Goal: Task Accomplishment & Management: Use online tool/utility

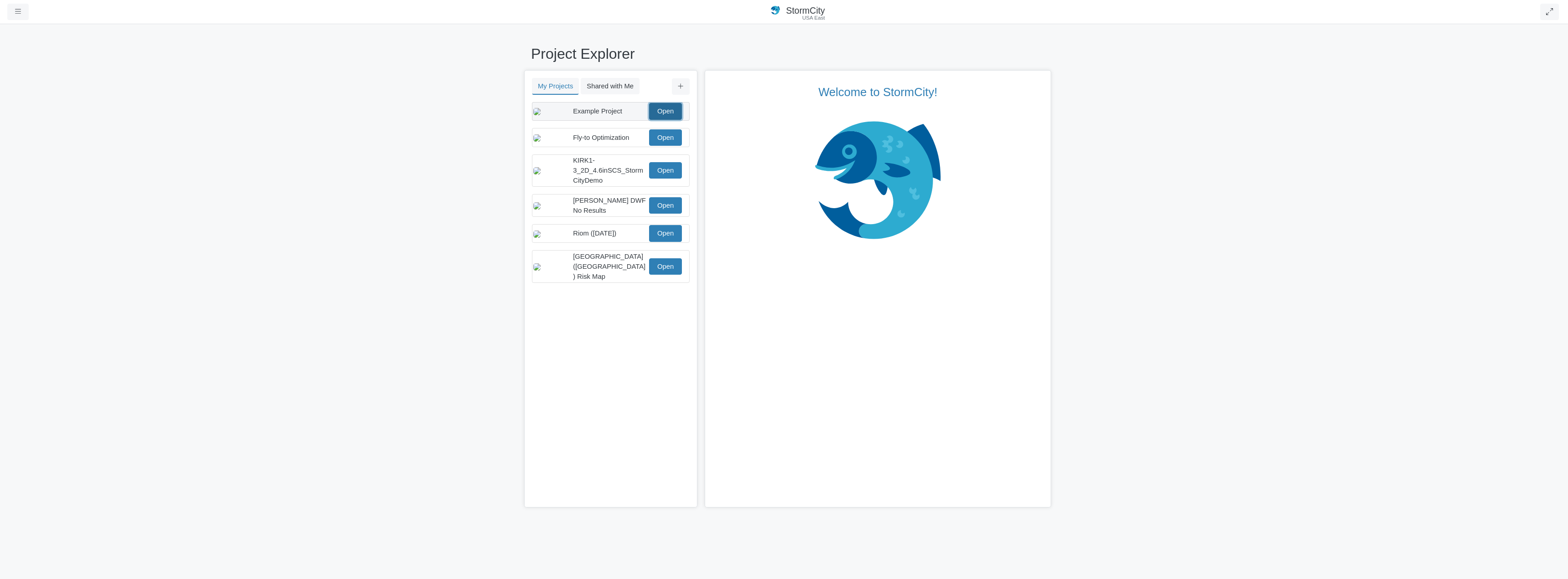
click at [670, 117] on link "Open" at bounding box center [665, 111] width 33 height 16
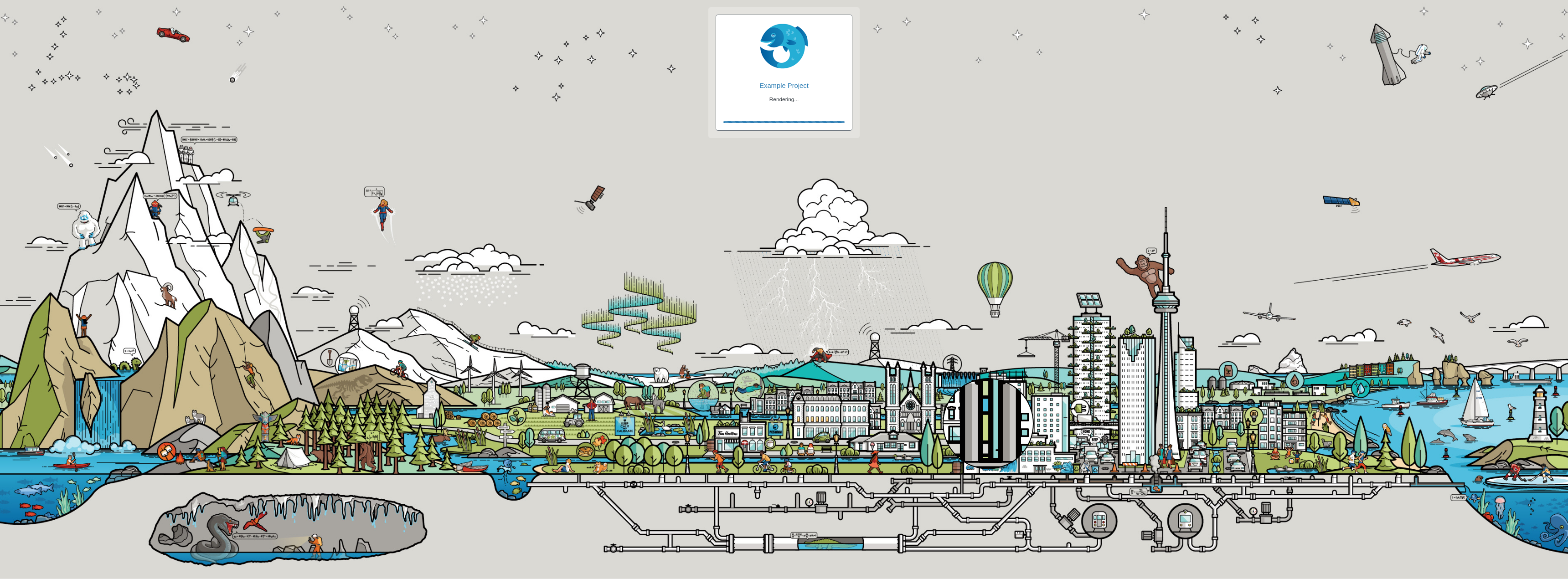
checkbox input "true"
checkbox input "false"
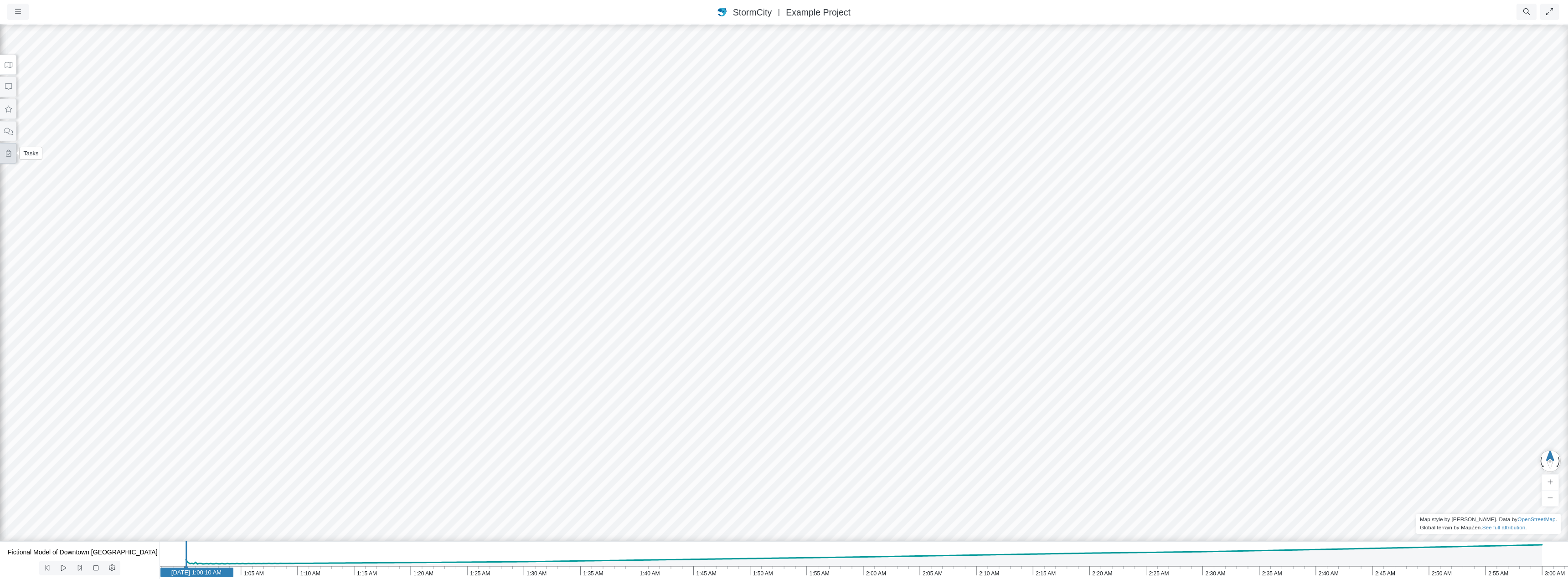
click at [8, 153] on icon at bounding box center [8, 152] width 9 height 7
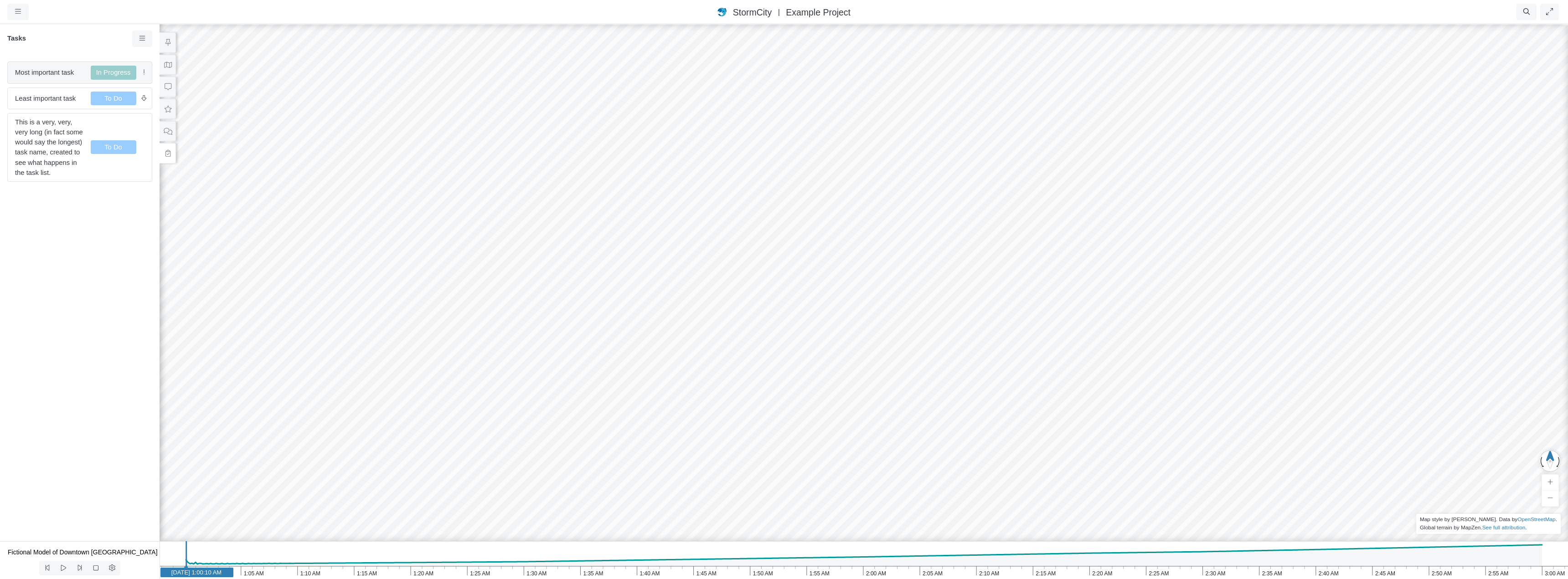
click at [65, 71] on span "Most important task" at bounding box center [49, 72] width 69 height 10
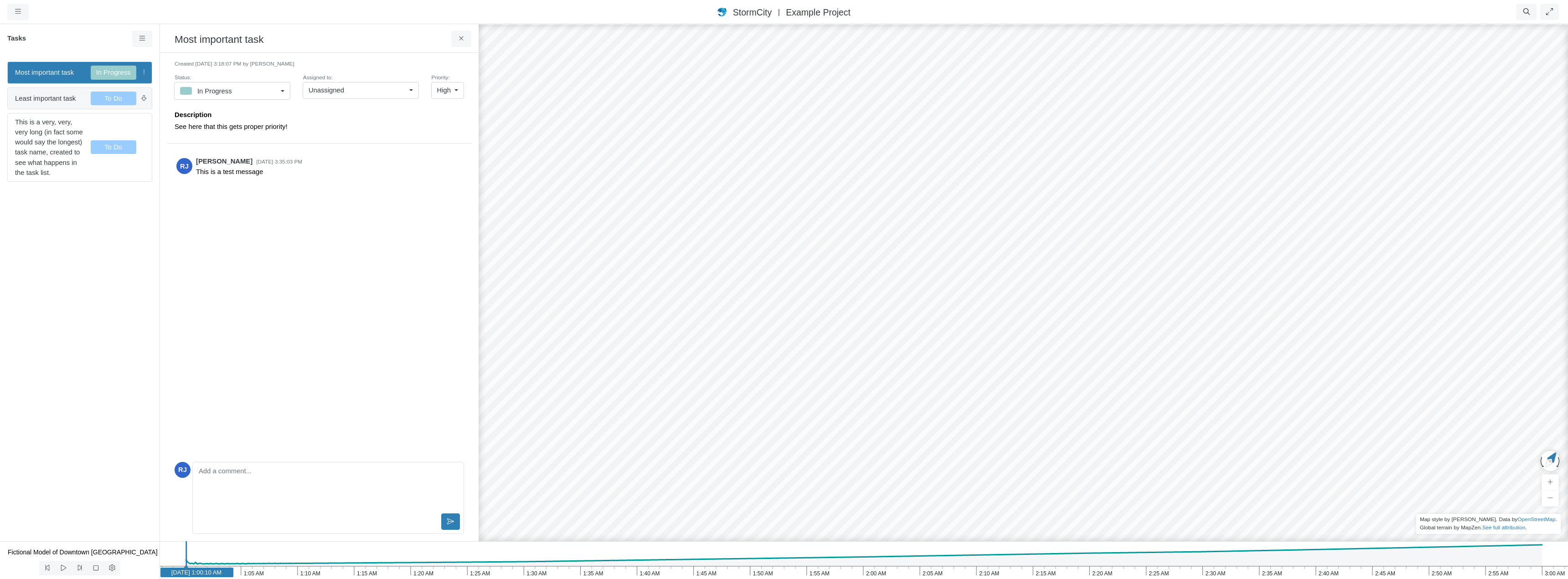
click at [61, 98] on span "Least important task" at bounding box center [49, 98] width 69 height 10
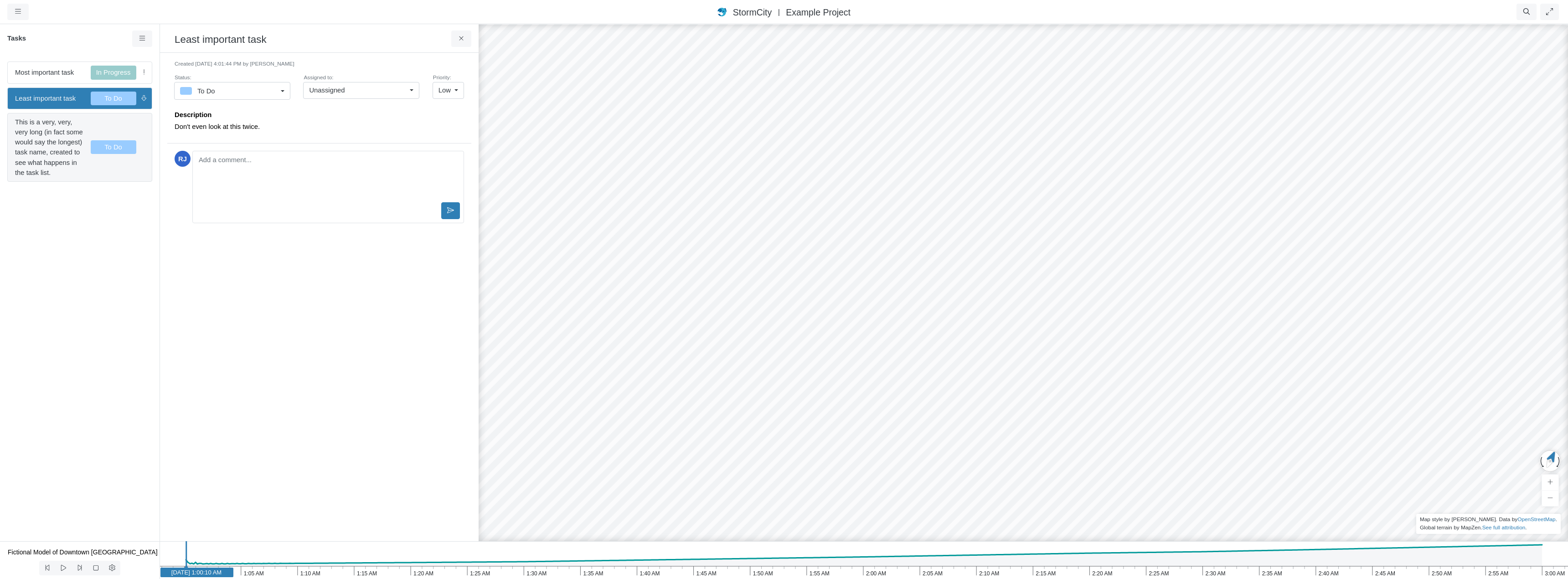
click at [60, 148] on span "This is a very, very, very long (in fact some would say the longest) task name,…" at bounding box center [49, 147] width 69 height 61
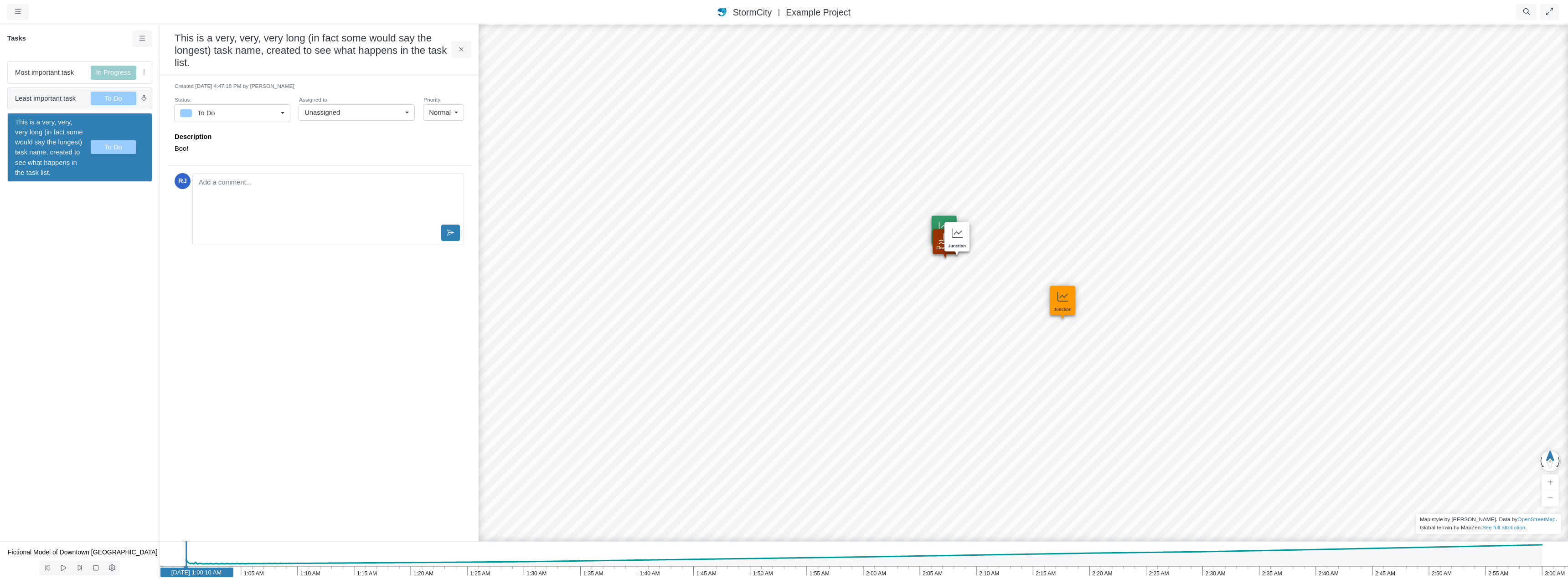
click at [53, 98] on span "Least important task" at bounding box center [49, 98] width 69 height 10
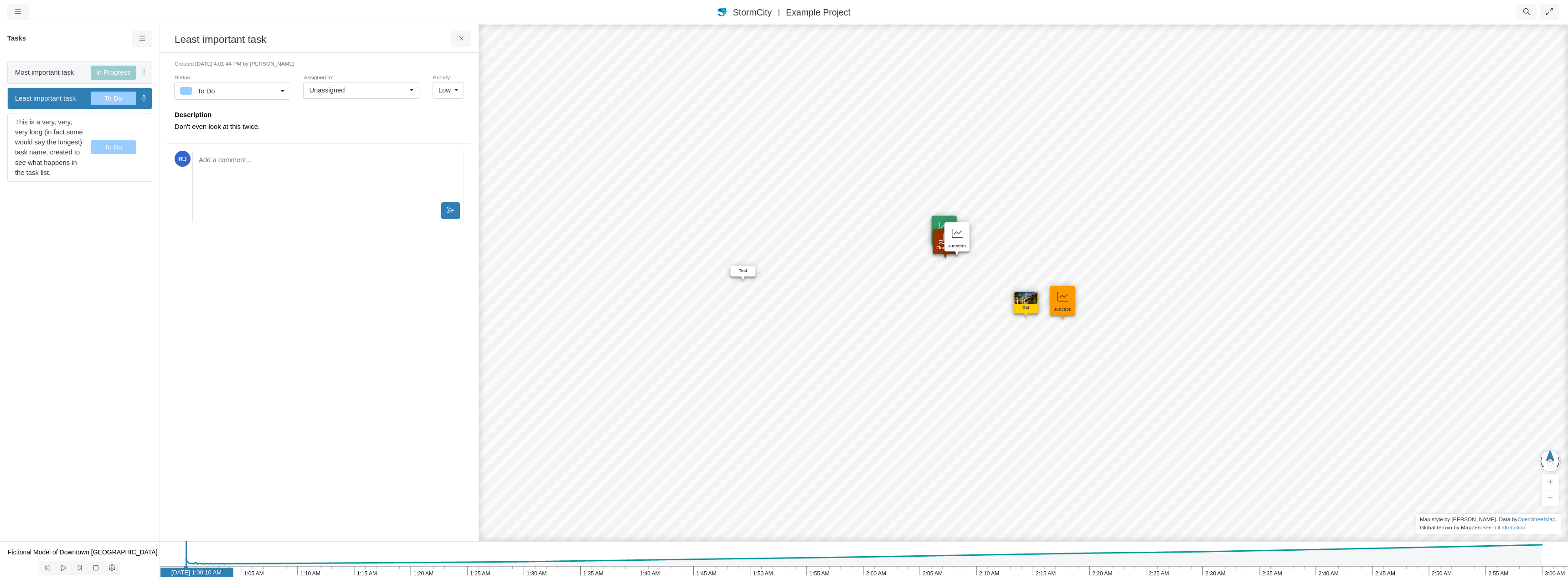
click at [51, 72] on span "Most important task" at bounding box center [49, 72] width 69 height 10
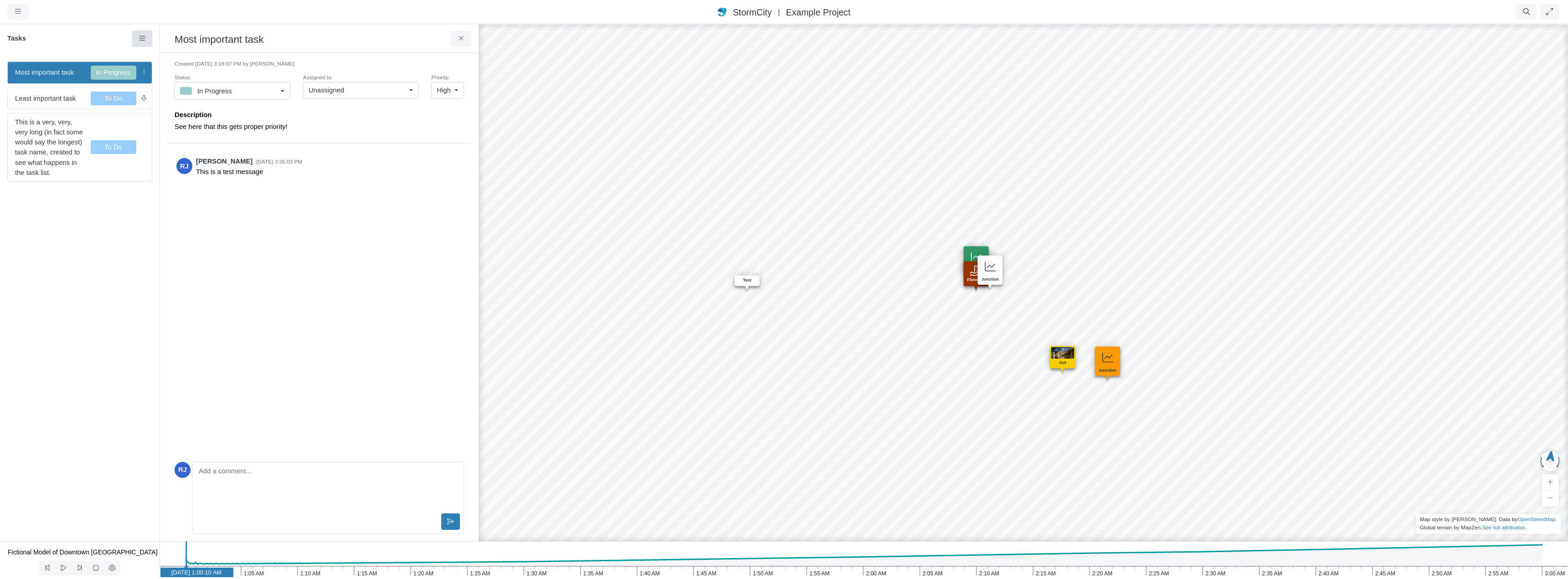
click at [144, 39] on icon at bounding box center [142, 38] width 9 height 7
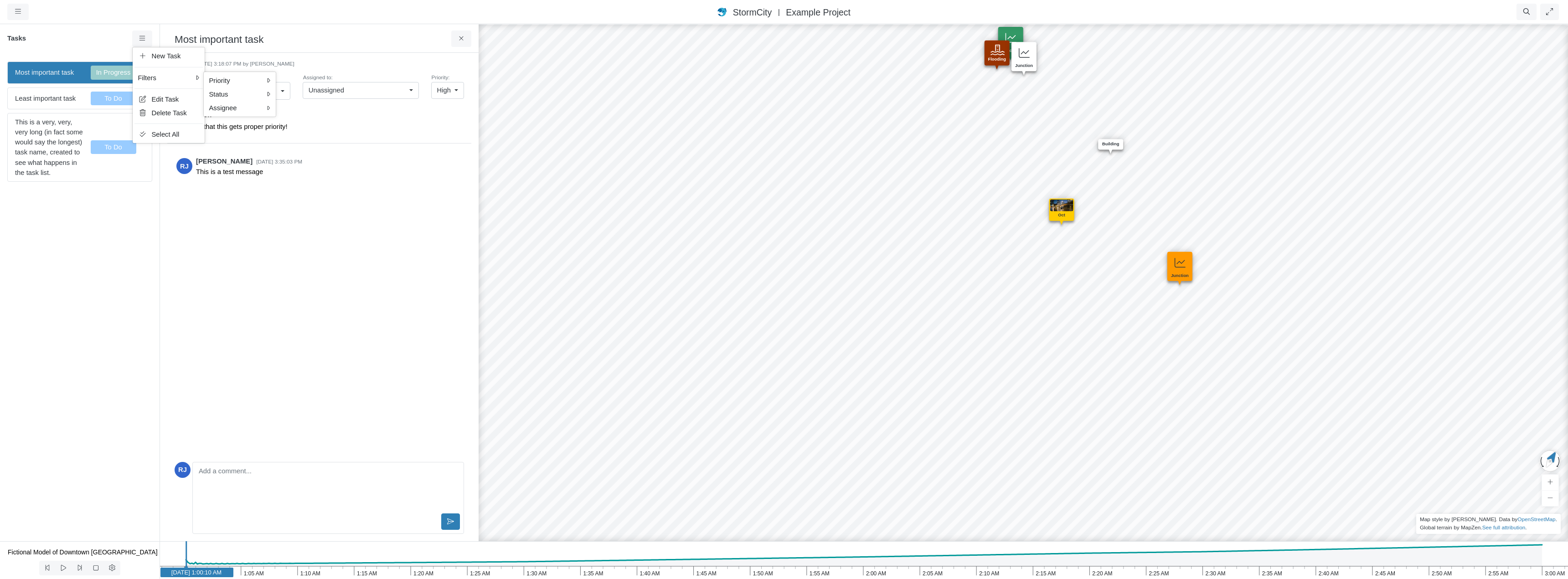
click at [151, 78] on span "Filters" at bounding box center [147, 78] width 18 height 10
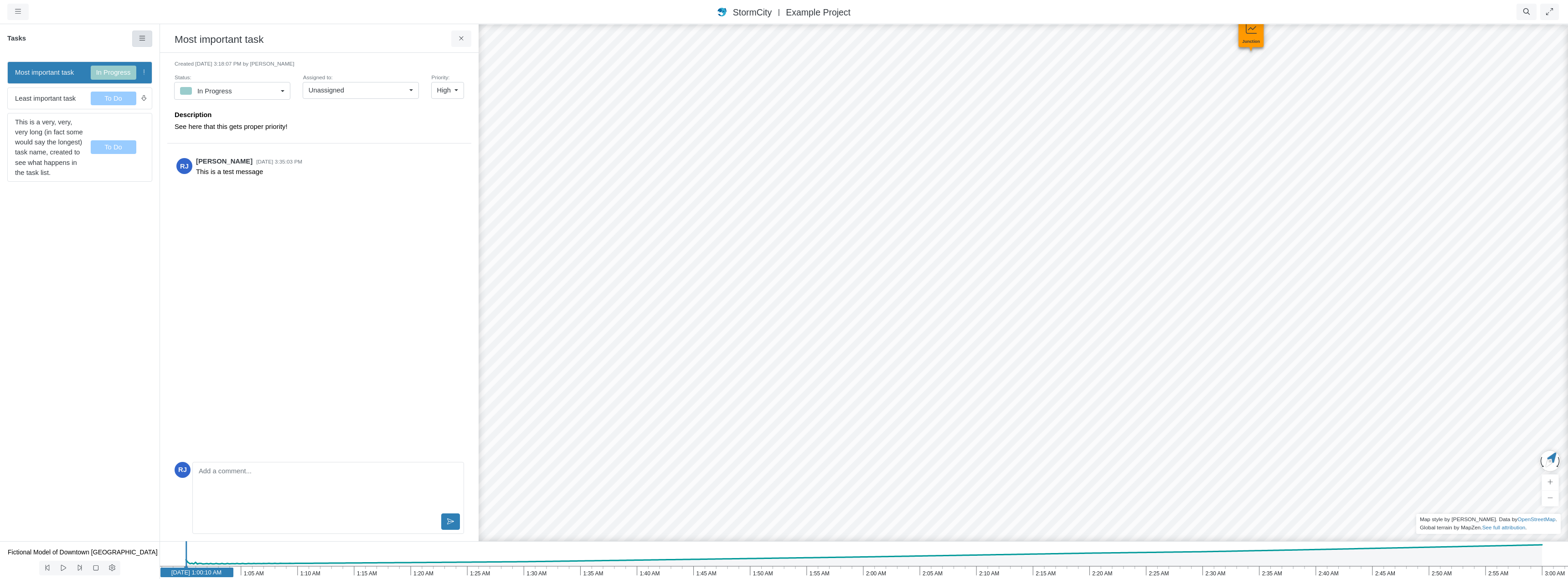
click at [146, 38] on icon at bounding box center [142, 38] width 9 height 7
click at [288, 110] on span "High" at bounding box center [287, 111] width 14 height 8
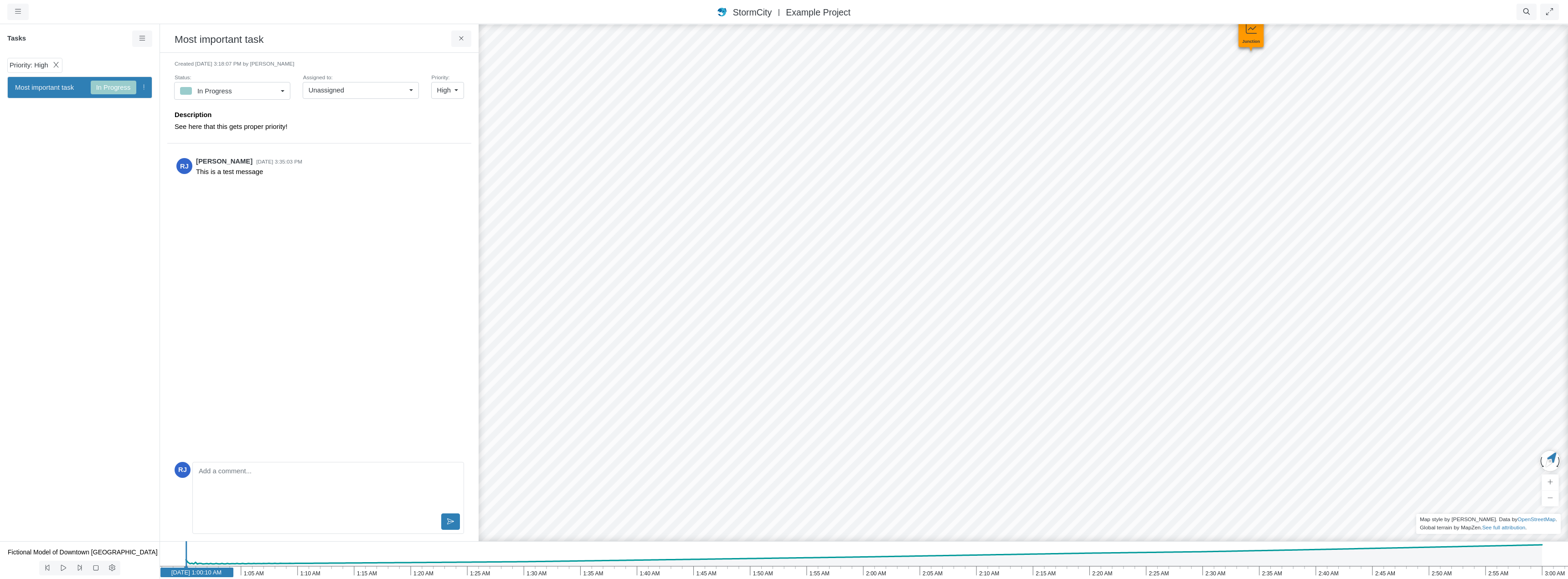
click at [57, 66] on icon at bounding box center [56, 65] width 9 height 7
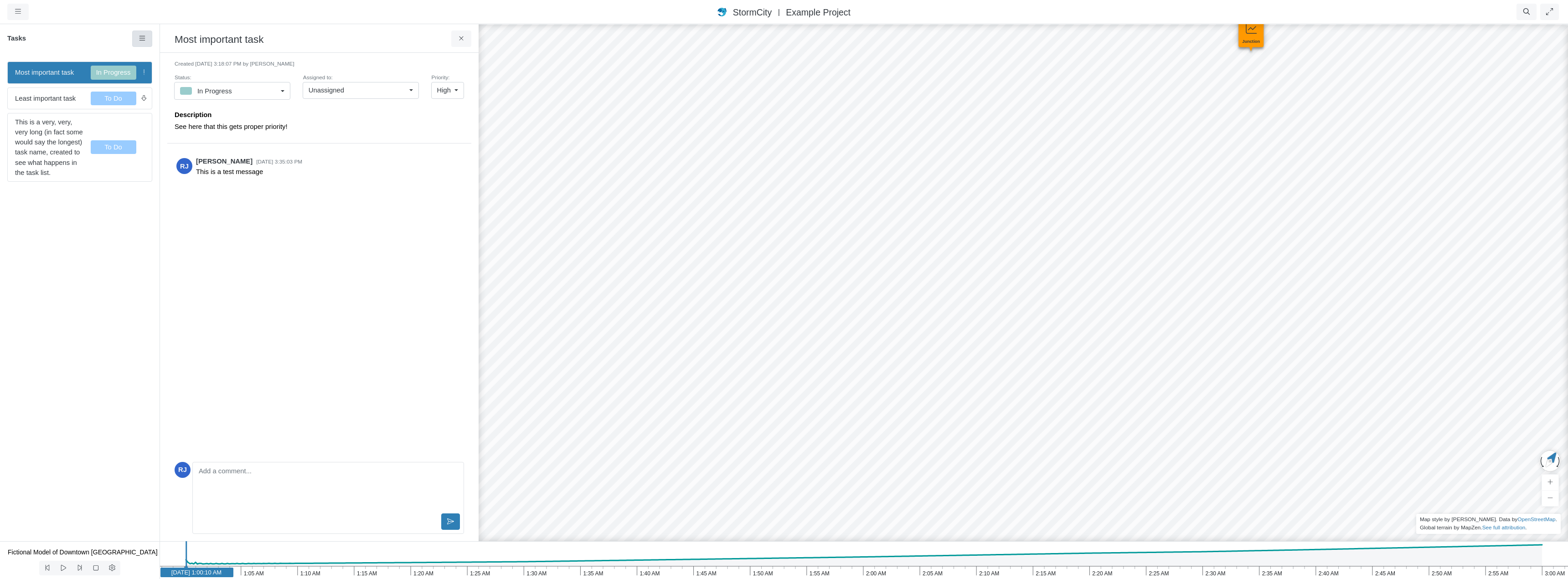
click at [141, 41] on icon at bounding box center [142, 38] width 9 height 7
click at [299, 95] on link "To Do" at bounding box center [311, 96] width 69 height 14
click at [141, 41] on icon at bounding box center [142, 38] width 9 height 7
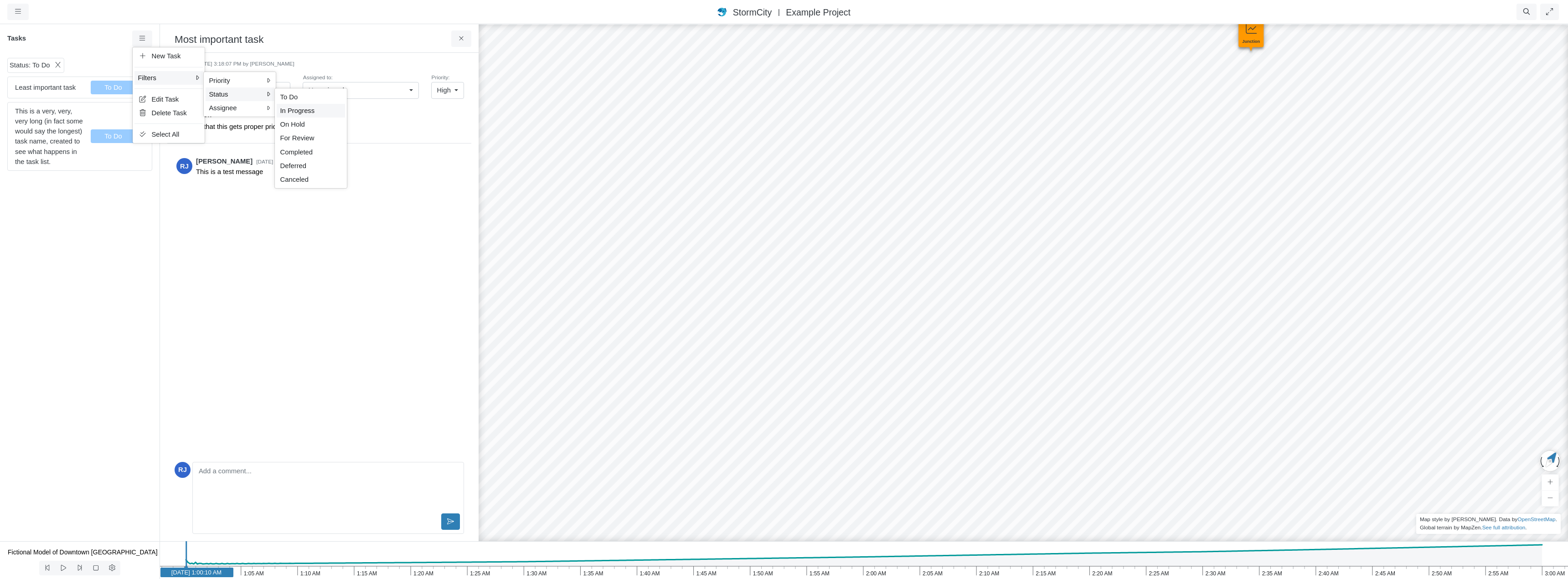
click at [298, 114] on span "In Progress" at bounding box center [297, 111] width 35 height 8
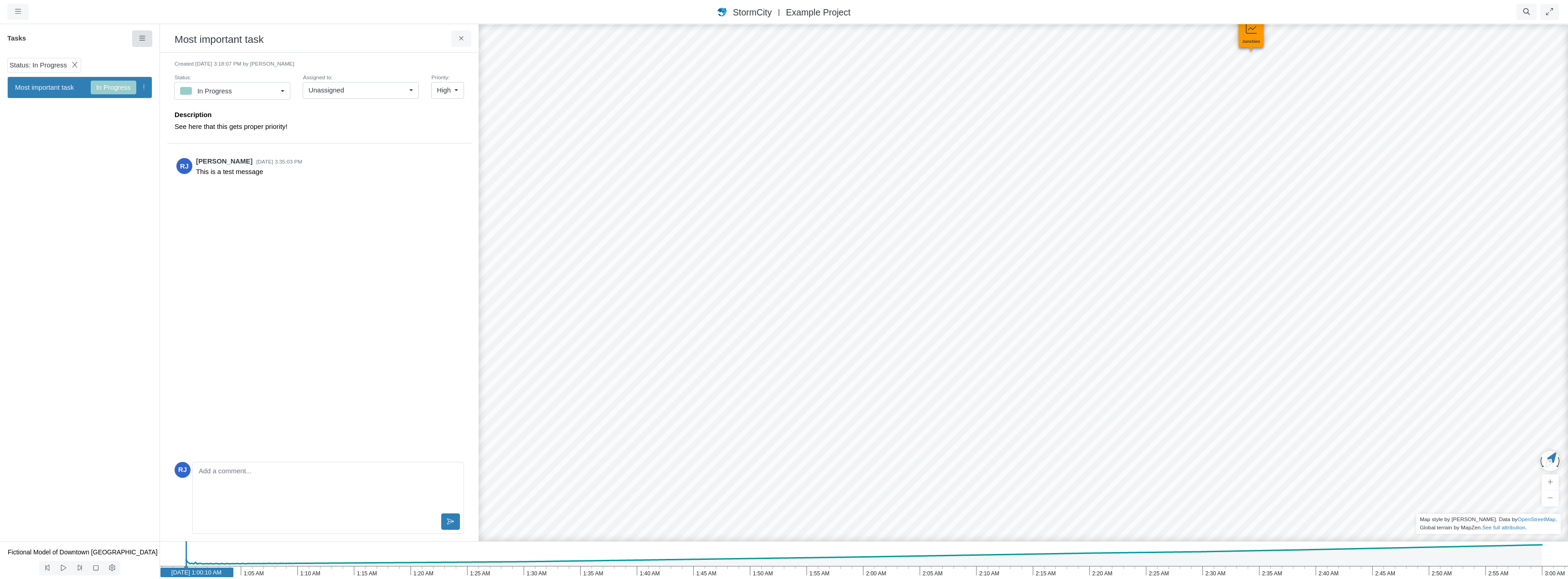
click at [139, 41] on icon at bounding box center [142, 38] width 6 height 5
click at [301, 124] on span "On Hold" at bounding box center [292, 124] width 24 height 8
click at [143, 39] on icon at bounding box center [142, 38] width 9 height 7
click at [294, 112] on span "[PERSON_NAME]" at bounding box center [308, 111] width 56 height 8
click at [63, 67] on icon at bounding box center [65, 65] width 9 height 7
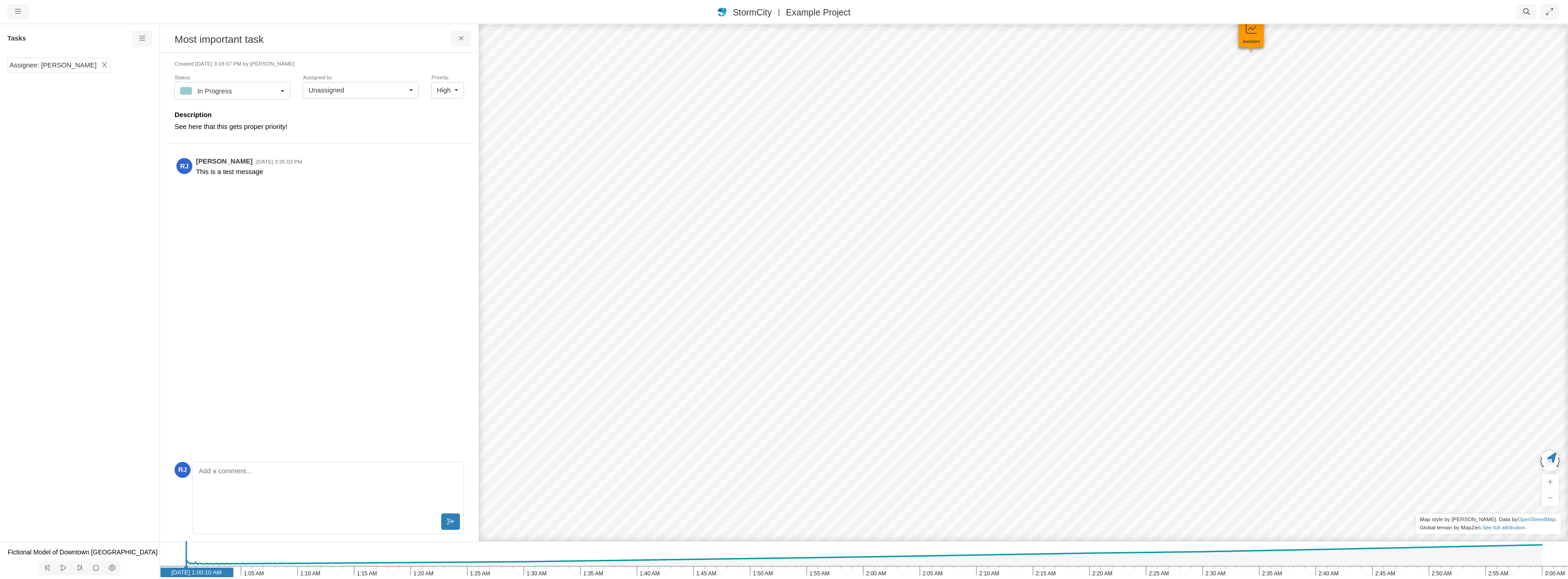
click at [101, 65] on icon at bounding box center [103, 65] width 5 height 6
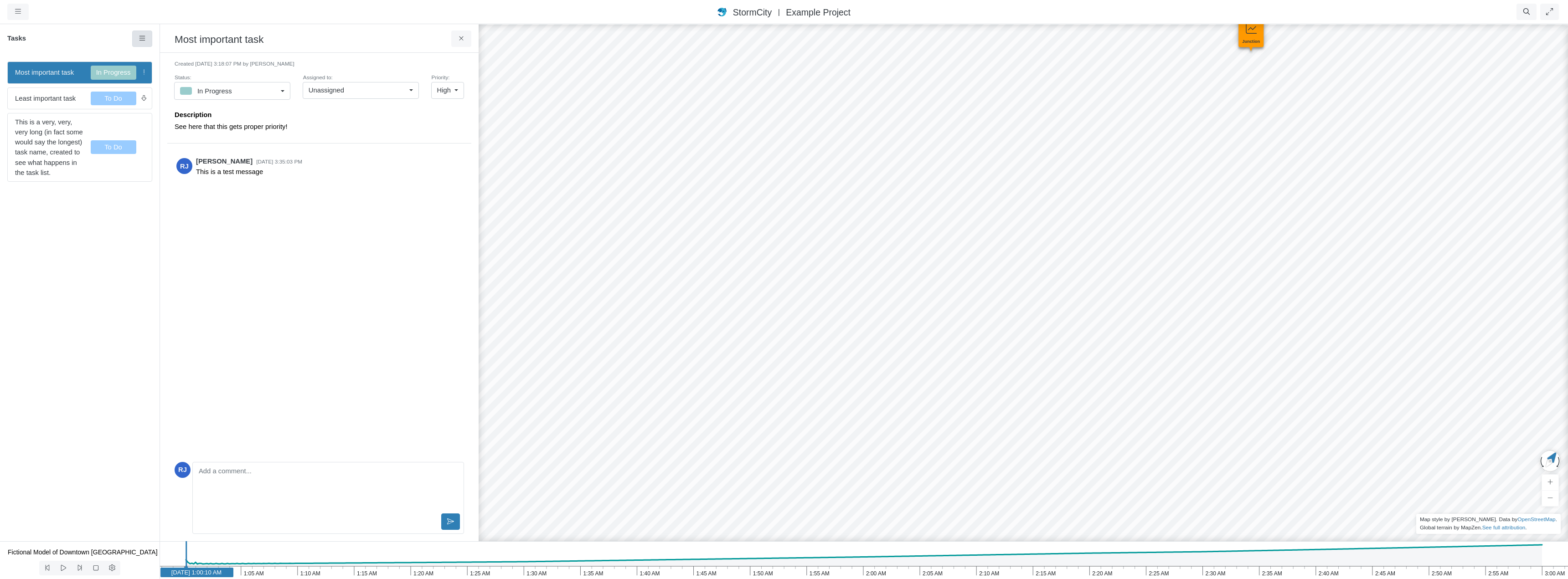
click at [139, 37] on icon at bounding box center [142, 38] width 9 height 7
click at [296, 98] on span "Normal" at bounding box center [291, 97] width 22 height 8
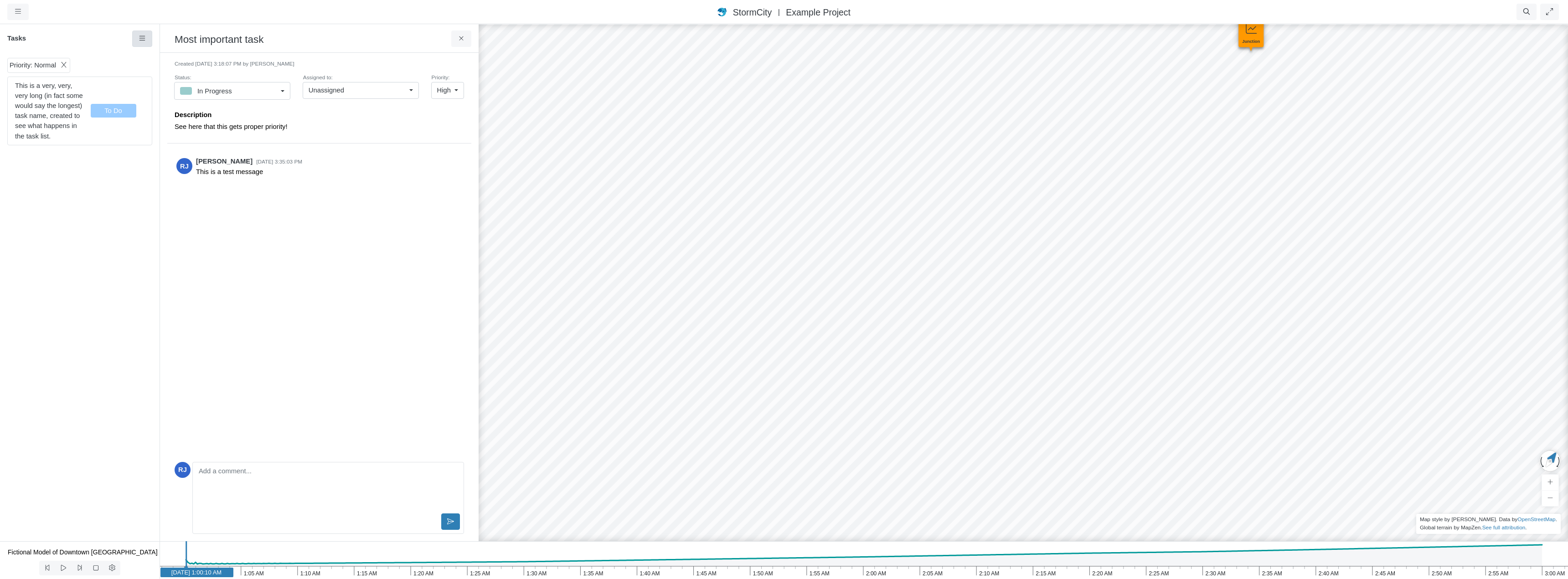
click at [142, 39] on icon at bounding box center [142, 38] width 9 height 7
click at [295, 111] on span "[PERSON_NAME]" at bounding box center [308, 111] width 56 height 8
click at [139, 40] on icon at bounding box center [142, 38] width 9 height 7
click at [81, 122] on div "Priority: Normal Assignee: [PERSON_NAME]" at bounding box center [79, 297] width 159 height 487
click at [101, 84] on icon at bounding box center [103, 84] width 5 height 6
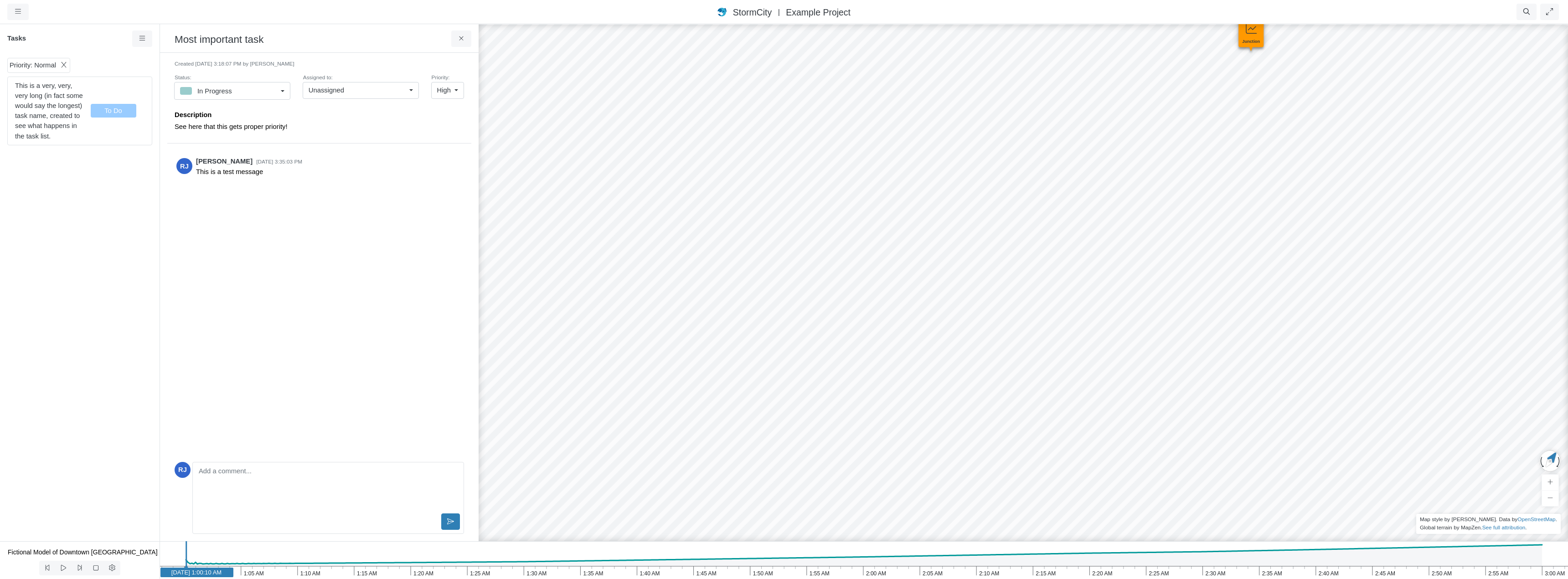
click at [63, 64] on icon at bounding box center [64, 65] width 5 height 6
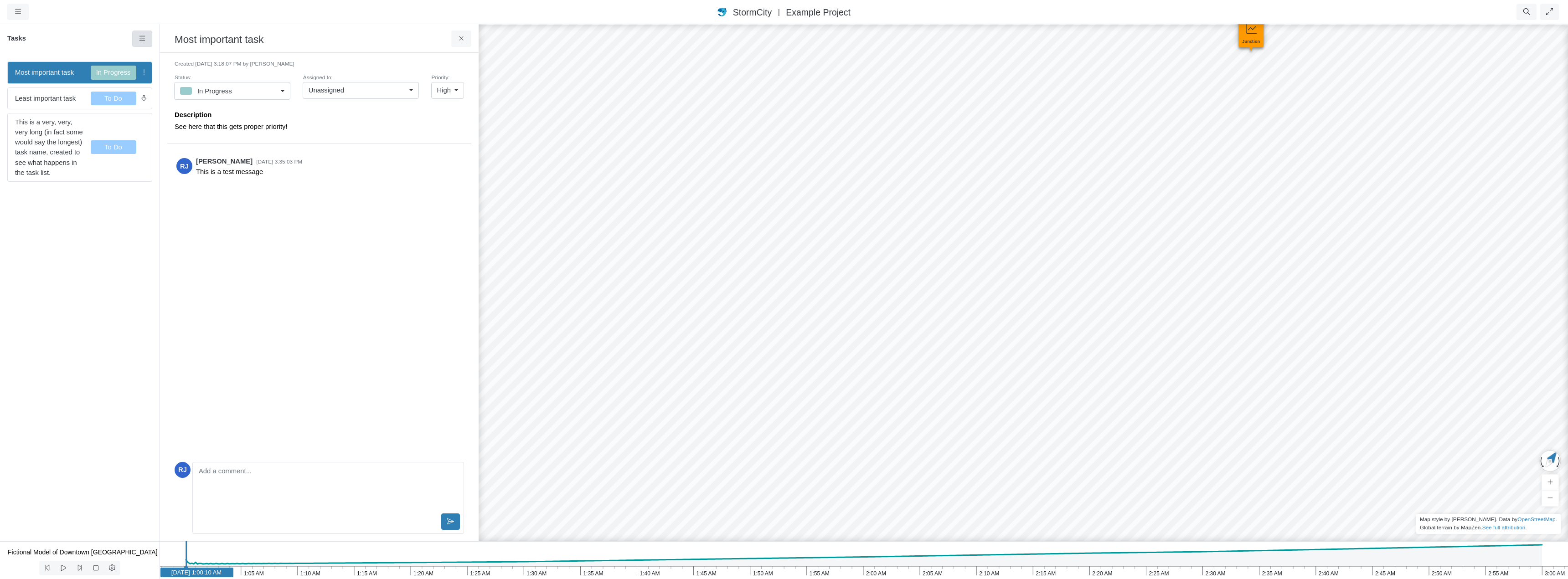
click at [142, 39] on icon at bounding box center [142, 38] width 9 height 7
click at [154, 77] on span "Filters" at bounding box center [147, 78] width 18 height 10
click at [144, 39] on icon at bounding box center [142, 38] width 9 height 7
click at [294, 99] on span "To Do" at bounding box center [289, 97] width 17 height 8
click at [47, 90] on span "Least important task" at bounding box center [49, 87] width 69 height 10
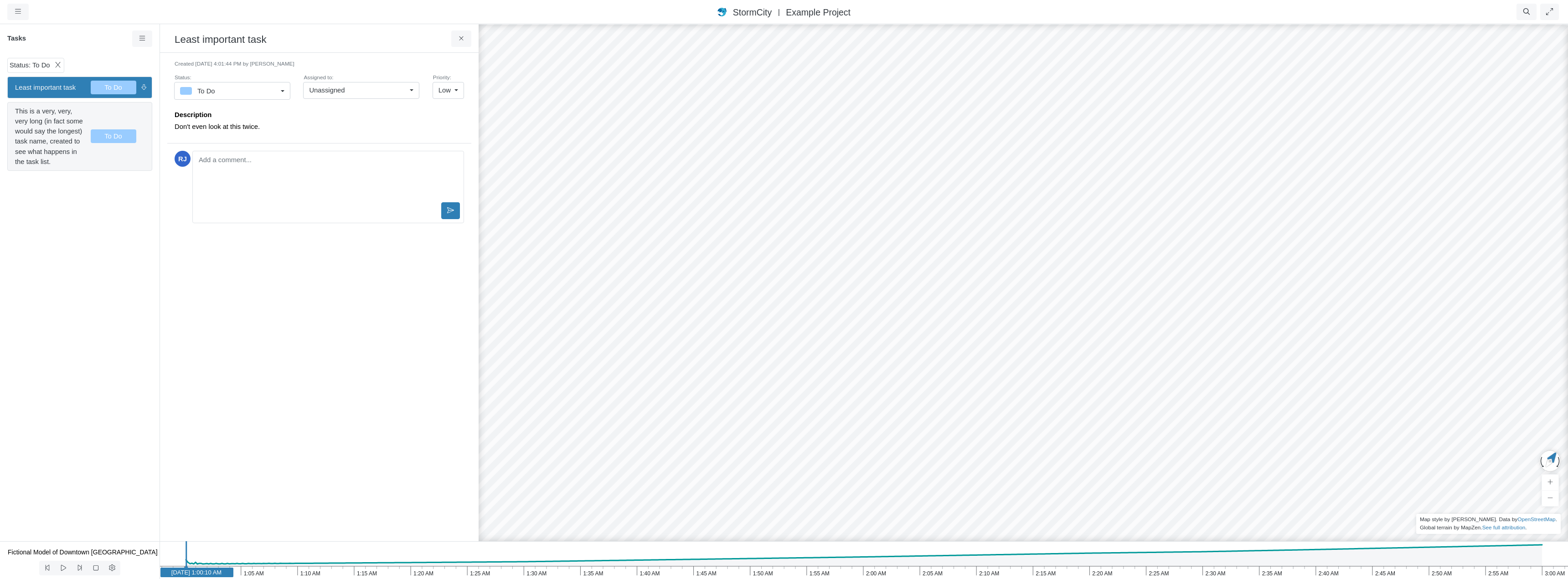
click at [47, 129] on span "This is a very, very, very long (in fact some would say the longest) task name,…" at bounding box center [49, 136] width 69 height 61
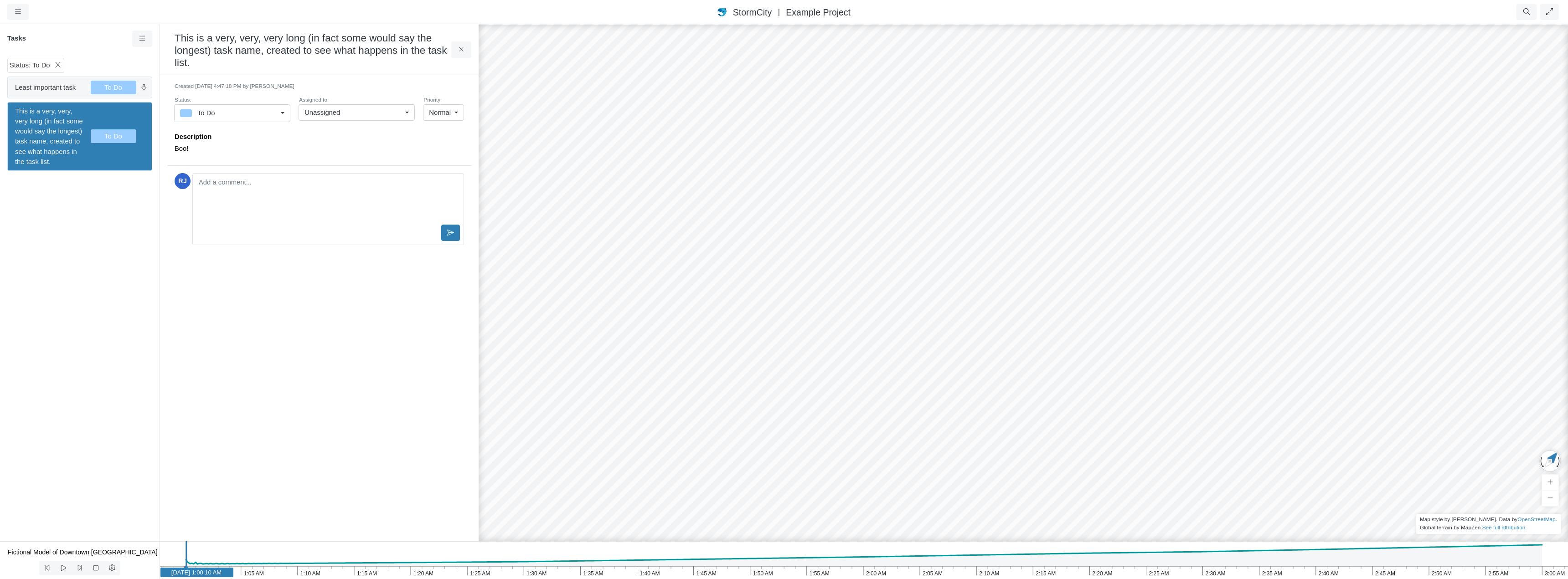
click at [52, 90] on span "Least important task" at bounding box center [49, 87] width 69 height 10
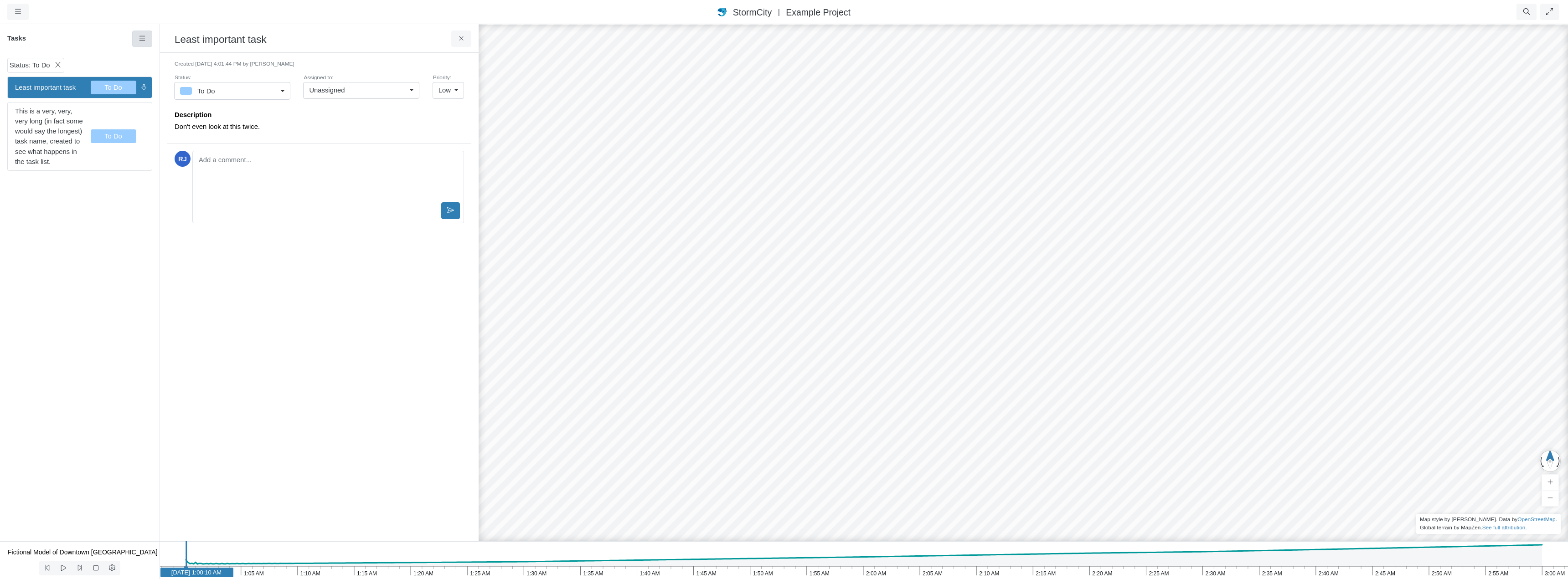
click at [143, 40] on icon at bounding box center [142, 38] width 9 height 7
click at [120, 16] on div "Projects Groups Users Preferences Profiles Data Centers Accounts Support About …" at bounding box center [65, 12] width 114 height 16
click at [149, 39] on link at bounding box center [142, 39] width 20 height 16
click at [156, 77] on link "Filters Priority Low Normal High Status To Do In Progress On Hold For Review Co…" at bounding box center [168, 78] width 69 height 14
click at [145, 38] on icon at bounding box center [142, 38] width 9 height 7
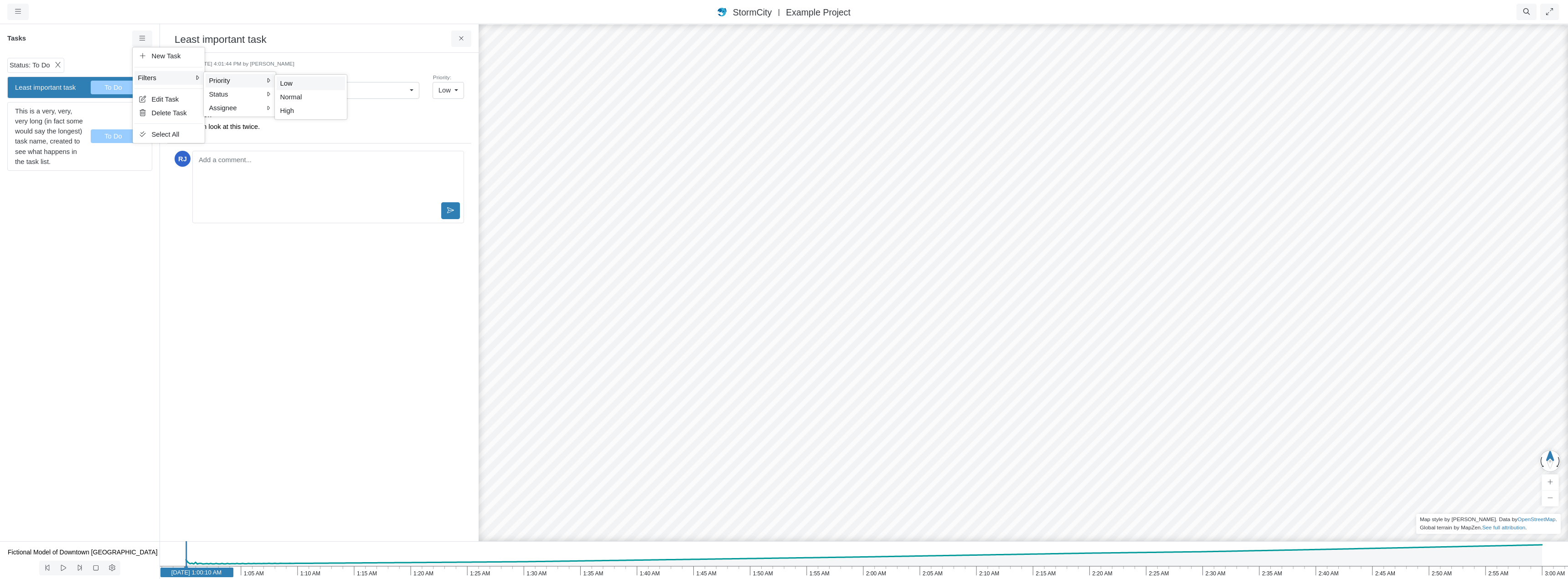
click at [291, 85] on span "Low" at bounding box center [286, 84] width 13 height 8
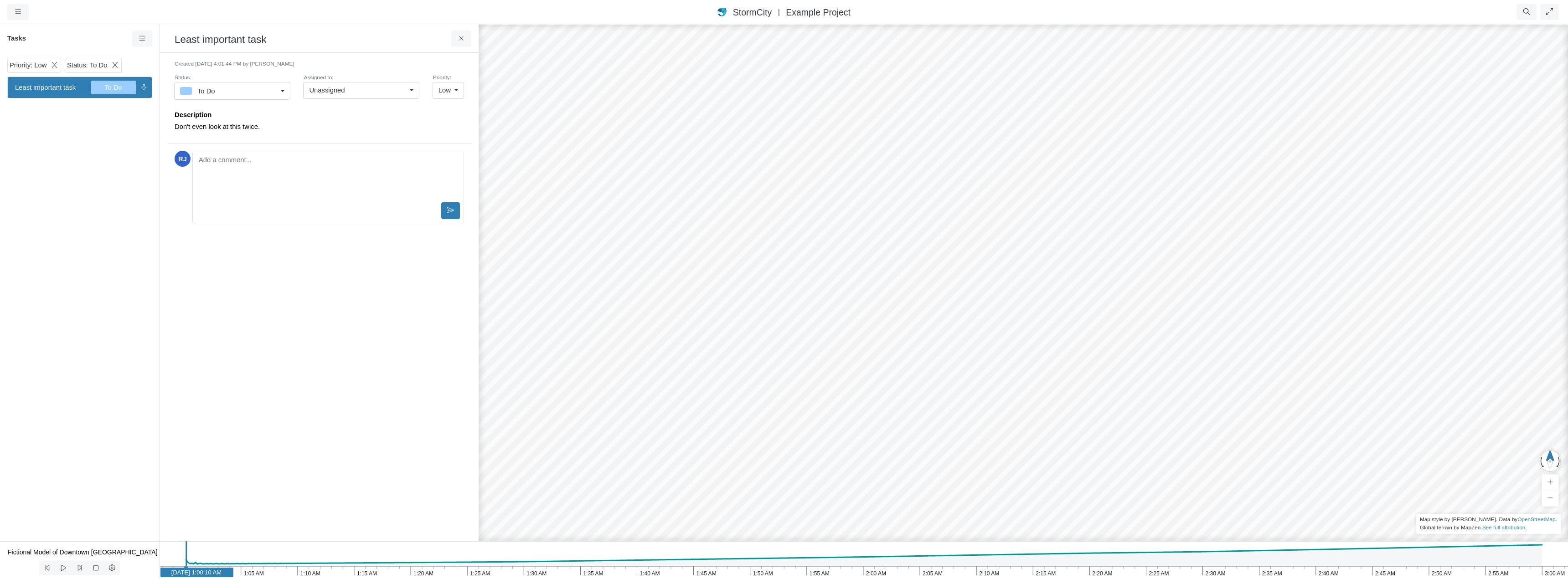
click at [125, 262] on div "Priority: Low Status: To Do Least important task To Do" at bounding box center [79, 297] width 159 height 487
click at [145, 40] on icon at bounding box center [142, 38] width 9 height 7
click at [291, 110] on span "[PERSON_NAME]" at bounding box center [308, 111] width 56 height 8
click at [100, 84] on icon at bounding box center [104, 83] width 9 height 7
click at [53, 65] on icon at bounding box center [54, 65] width 9 height 7
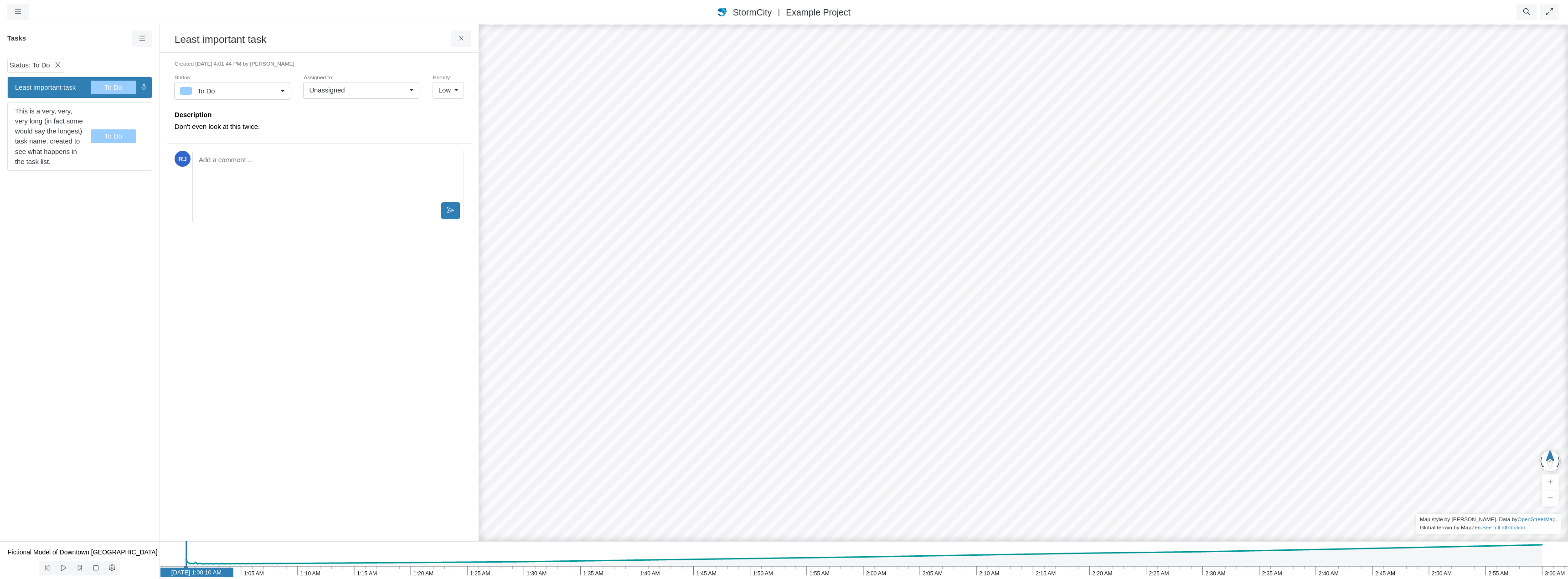
click at [56, 64] on icon at bounding box center [58, 65] width 9 height 7
click at [126, 319] on div "Most important task In Progress Least important task To Do This is a very, very…" at bounding box center [79, 297] width 159 height 487
click at [330, 362] on div "Created [DATE] 4:01:44 PM by [PERSON_NAME] Status: To Do To Do In Progress On H…" at bounding box center [319, 296] width 304 height 474
click at [57, 101] on span "Least important task" at bounding box center [49, 98] width 69 height 10
click at [461, 40] on icon at bounding box center [461, 39] width 4 height 4
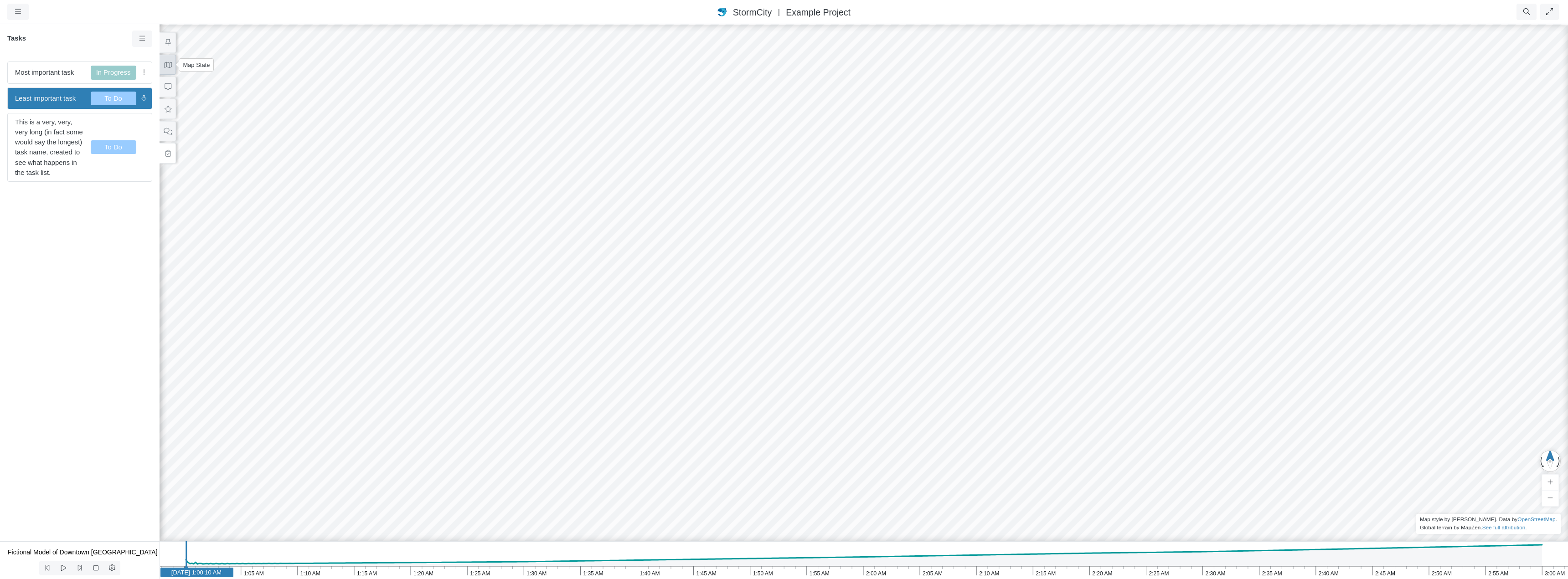
click at [167, 68] on icon at bounding box center [168, 65] width 9 height 7
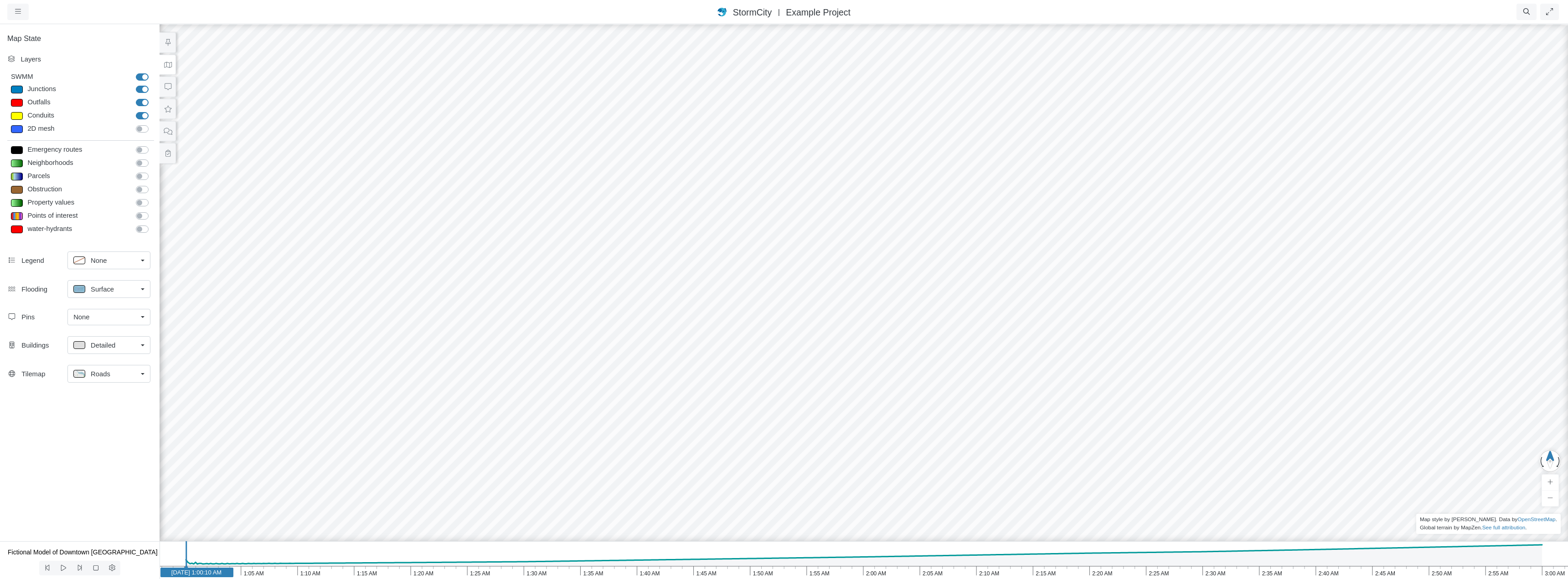
click at [18, 87] on div at bounding box center [16, 90] width 12 height 8
type input "Visible"
checkbox input "true"
select select "CIRCLE"
type input "7"
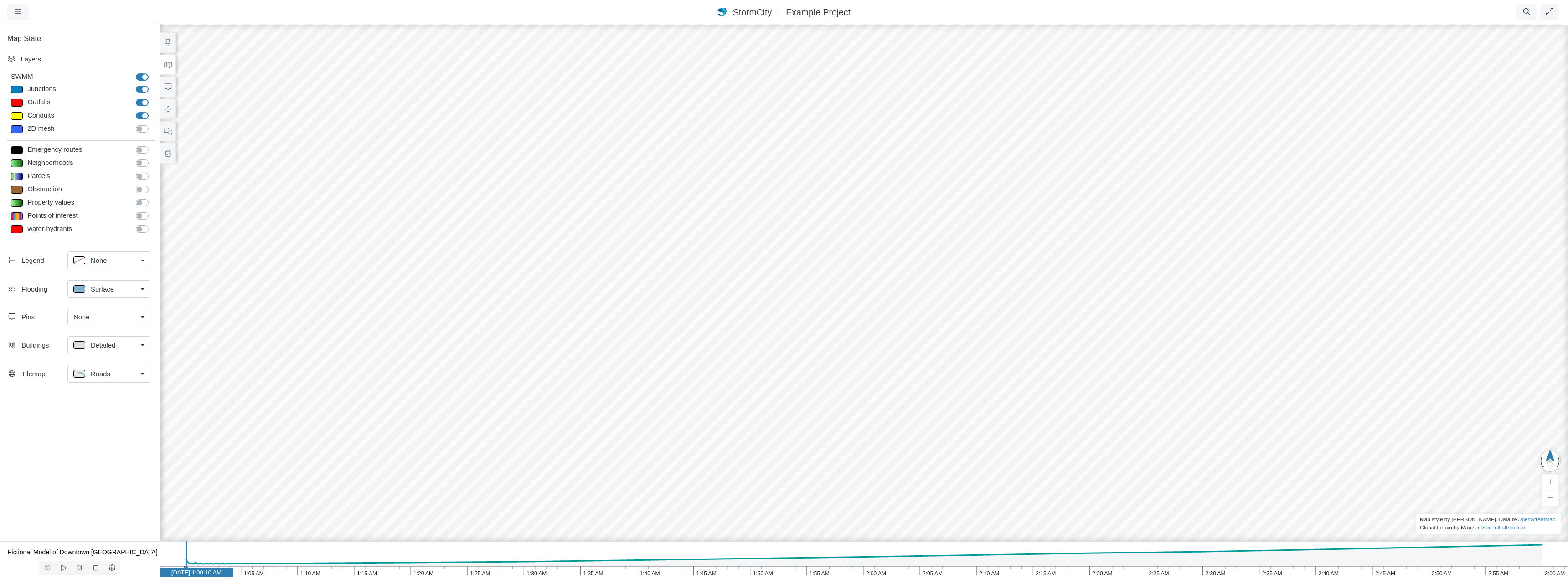
checkbox input "true"
type input "0"
select select "None"
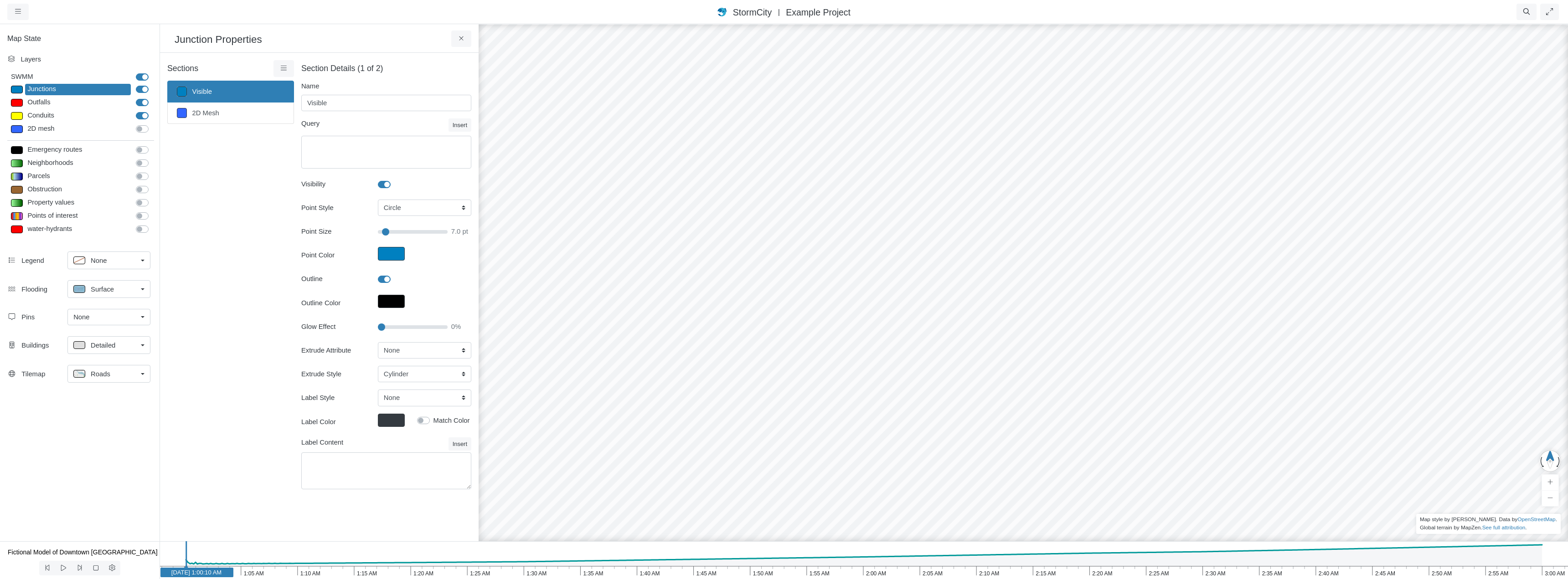
type input "7"
click at [461, 41] on icon at bounding box center [462, 38] width 9 height 7
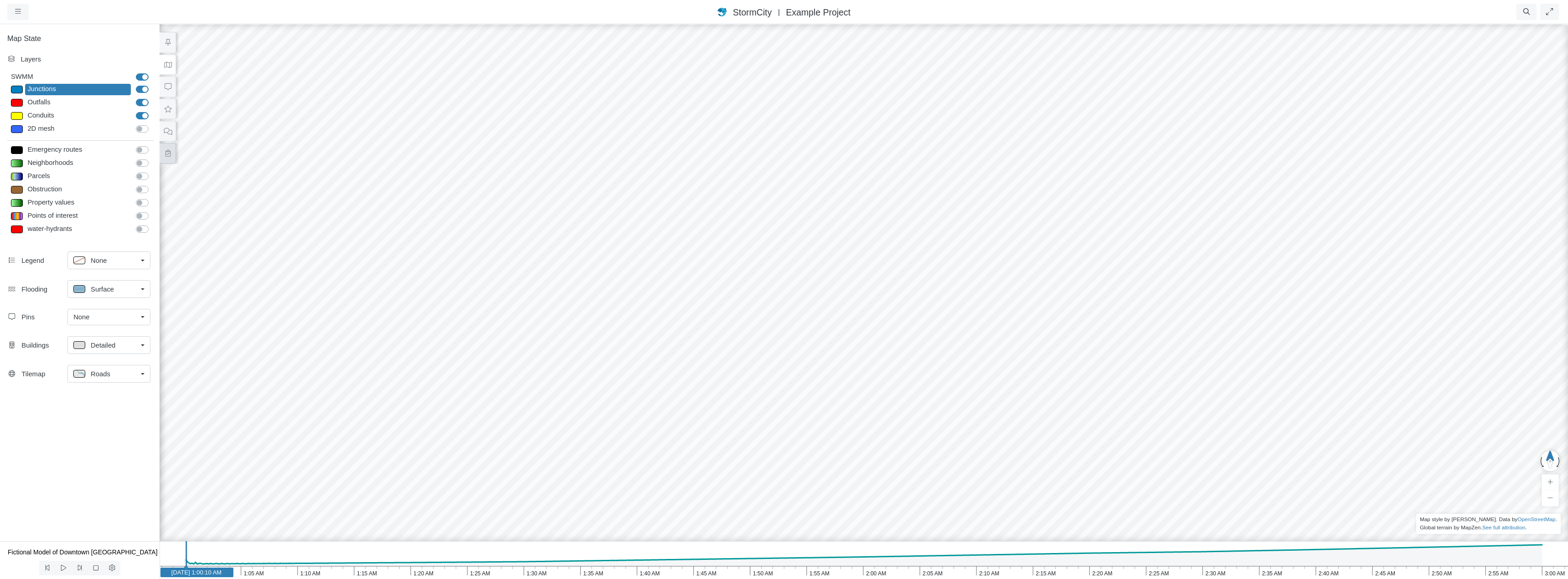
click at [171, 153] on icon at bounding box center [168, 152] width 9 height 7
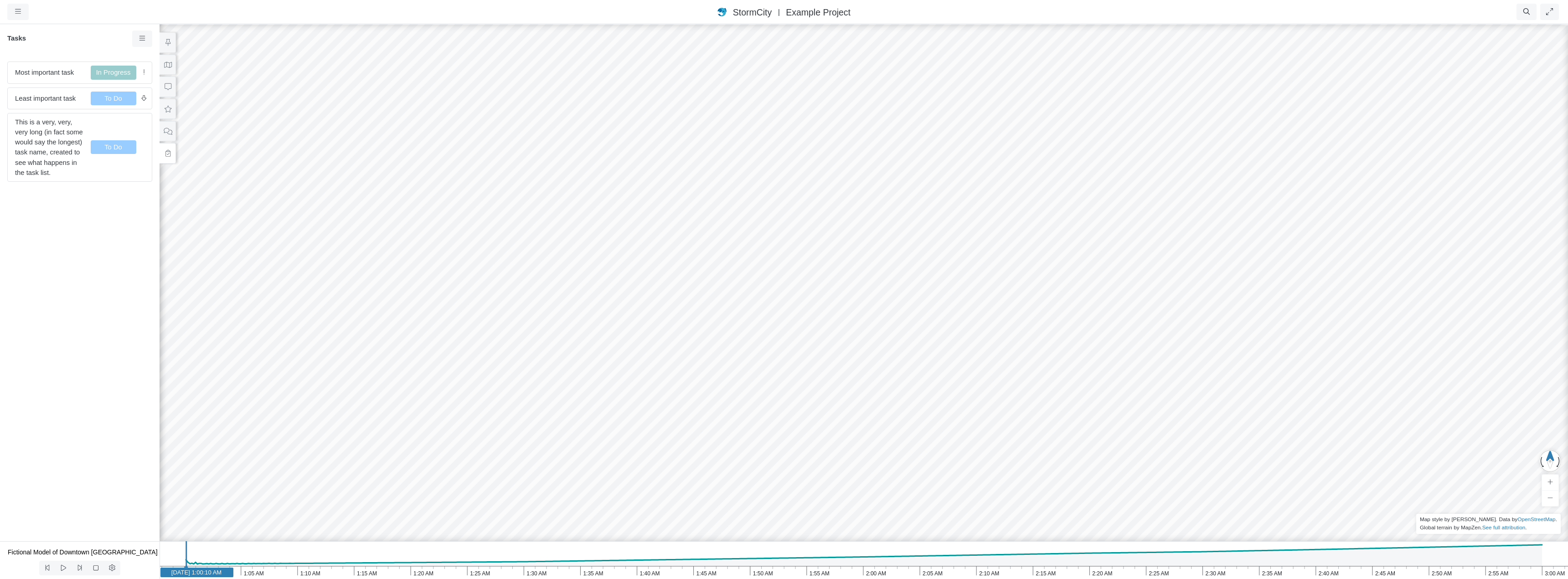
click at [370, 203] on div "Entity or function does not exist in this scenario. Building Created with Highc…" at bounding box center [864, 301] width 1568 height 556
